Goal: Information Seeking & Learning: Understand process/instructions

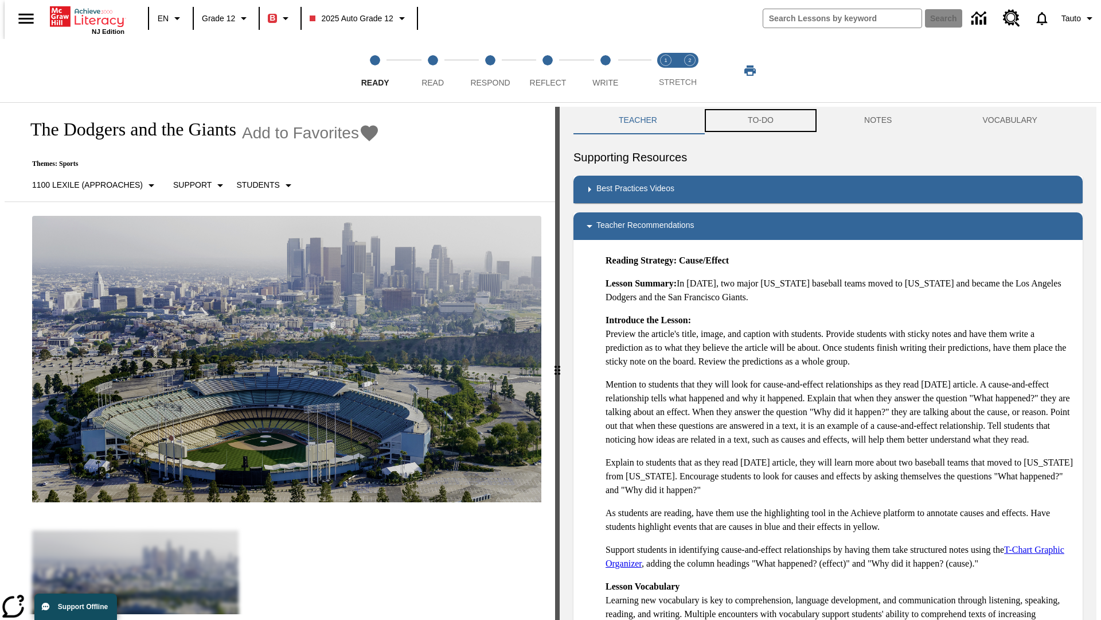
click at [760, 120] on button "TO-DO" at bounding box center [761, 121] width 116 height 28
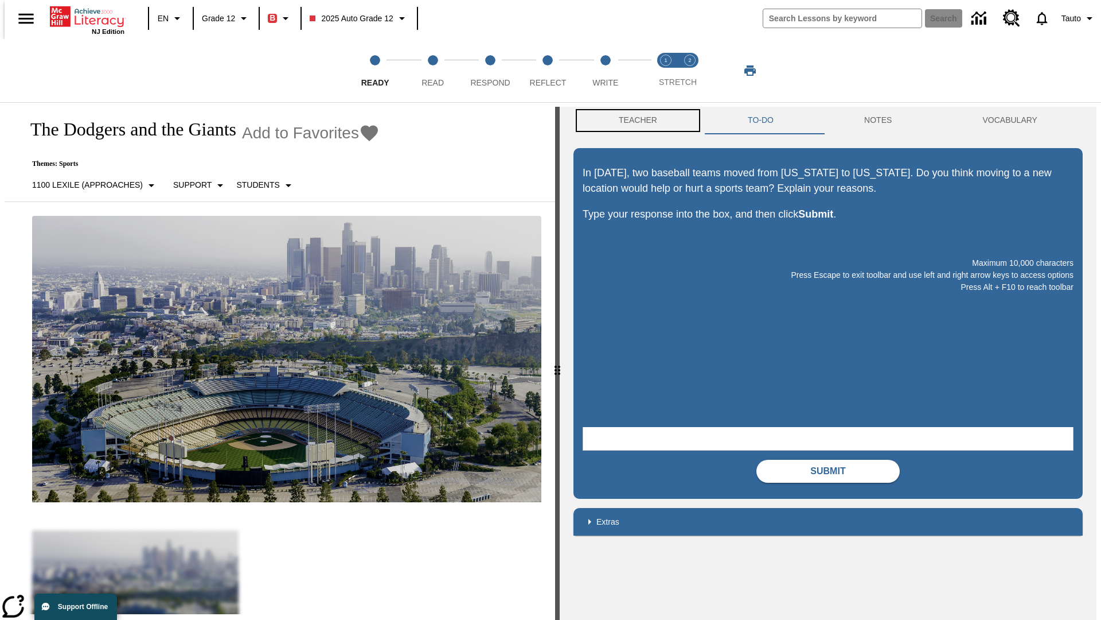
scroll to position [1, 0]
click at [634, 120] on button "Teacher" at bounding box center [638, 120] width 129 height 28
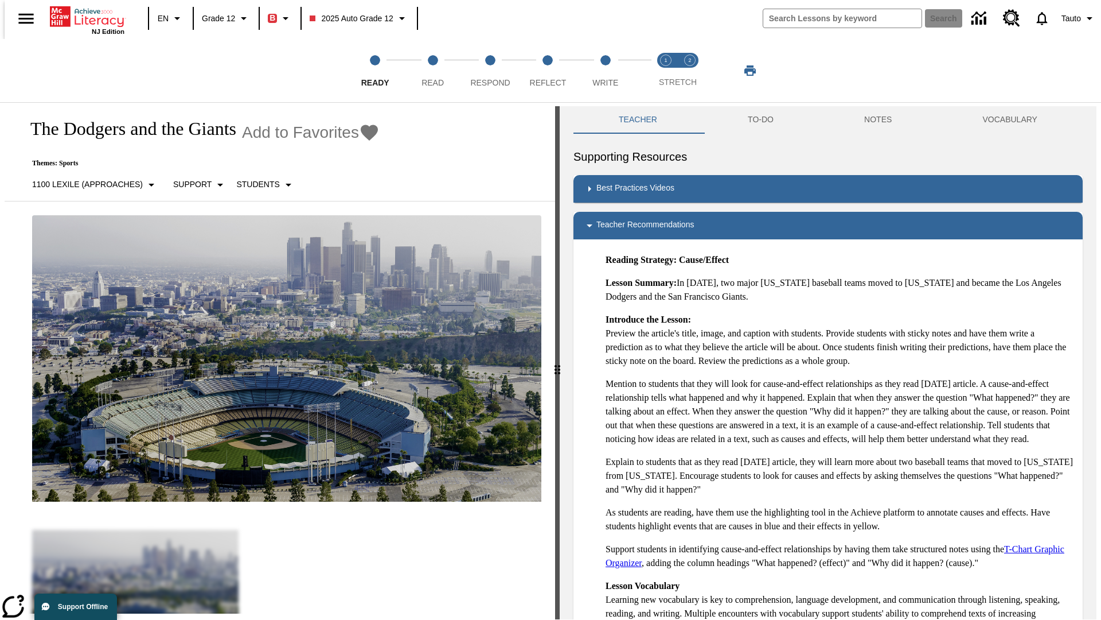
click at [433, 71] on span "Read" at bounding box center [433, 78] width 22 height 21
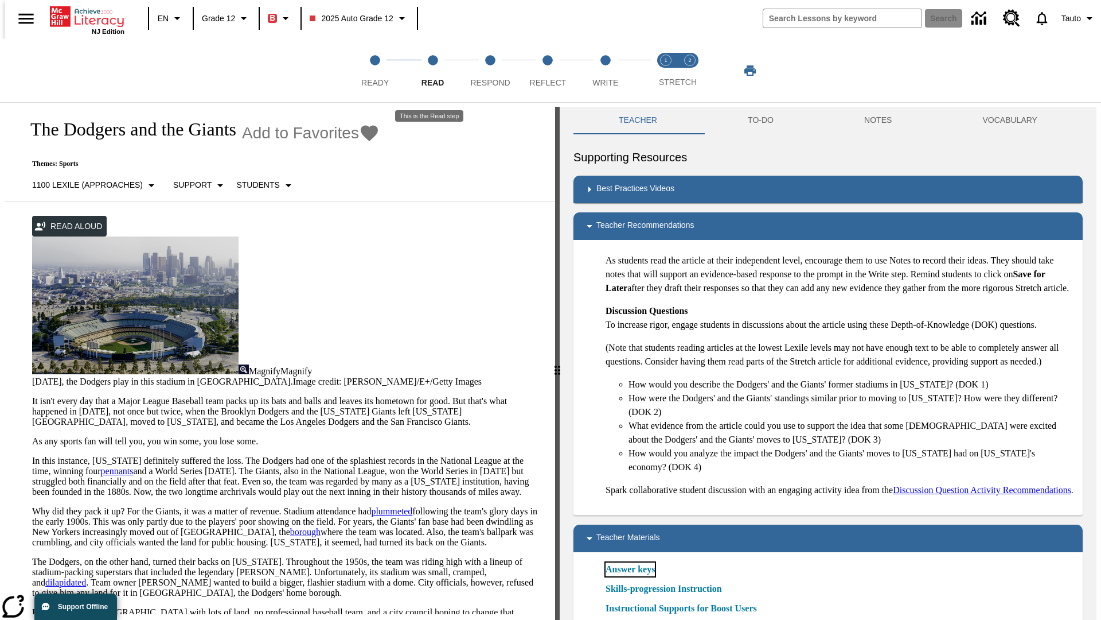
click at [630, 576] on link "Answer keys" at bounding box center [630, 569] width 49 height 14
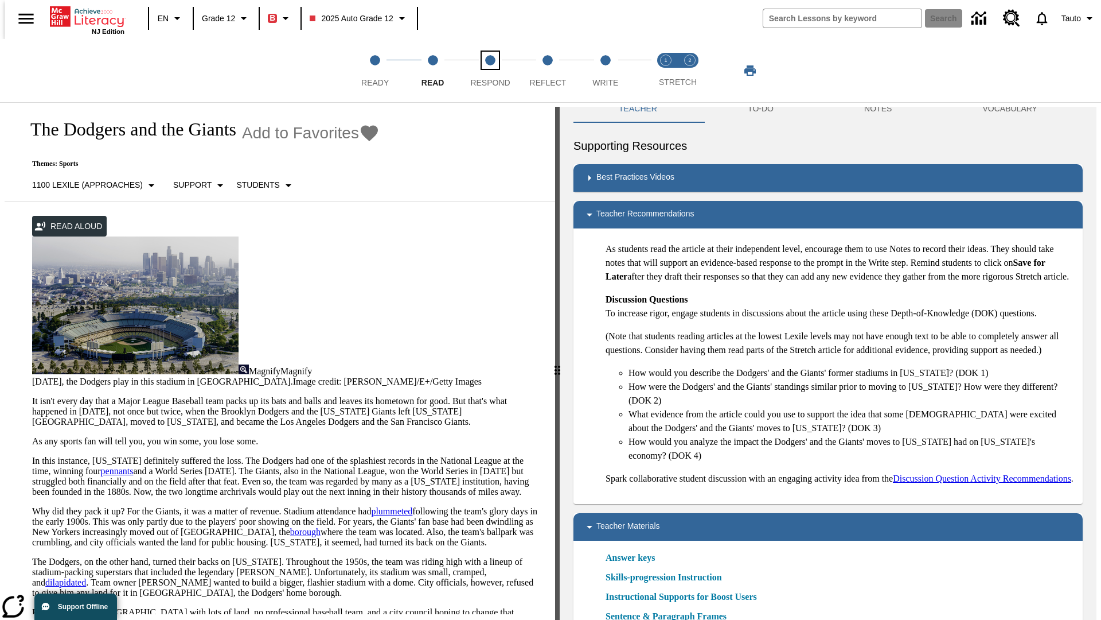
click at [490, 71] on span "Respond" at bounding box center [490, 78] width 40 height 21
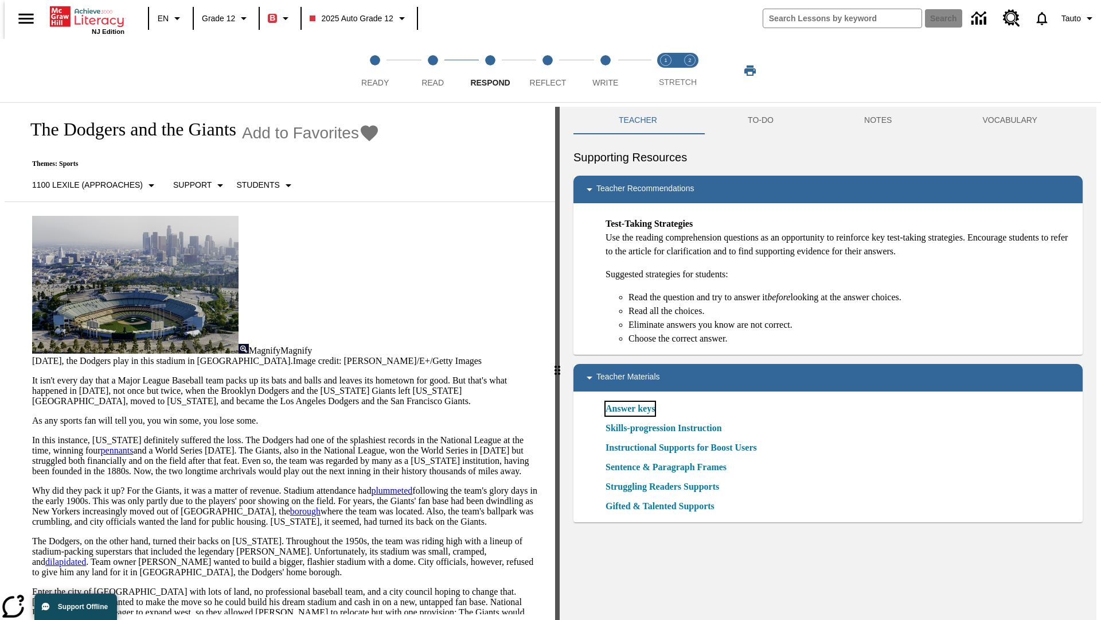
click at [630, 408] on link "Answer keys" at bounding box center [630, 409] width 49 height 14
click at [548, 71] on span "Reflect" at bounding box center [548, 78] width 37 height 21
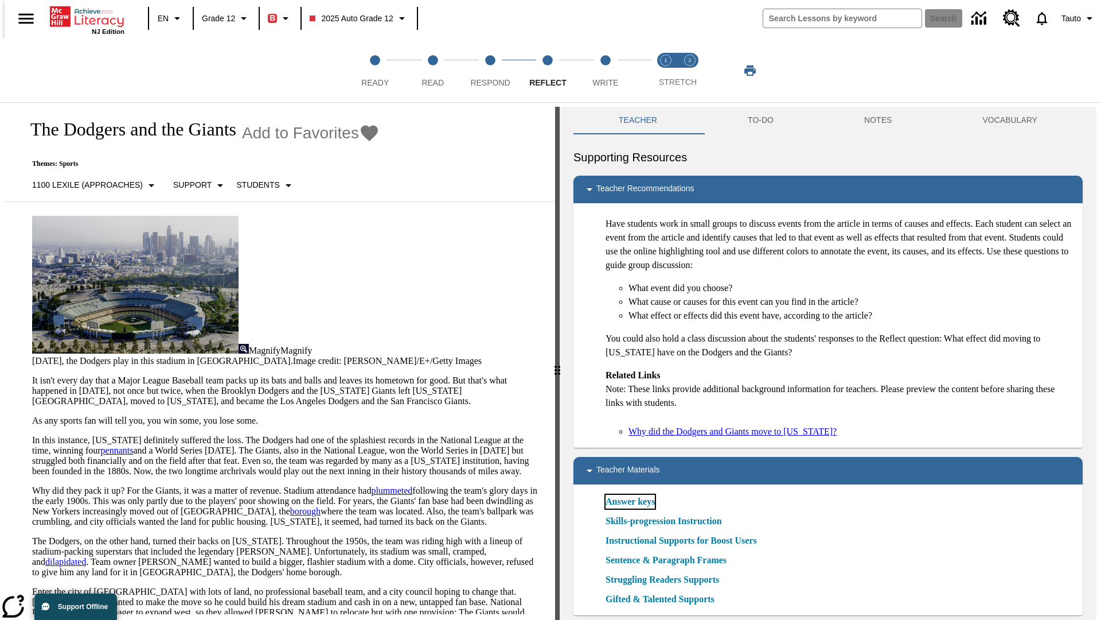
click at [630, 501] on link "Answer keys" at bounding box center [630, 502] width 49 height 14
click at [605, 71] on span "Write" at bounding box center [606, 78] width 26 height 21
